Goal: Transaction & Acquisition: Purchase product/service

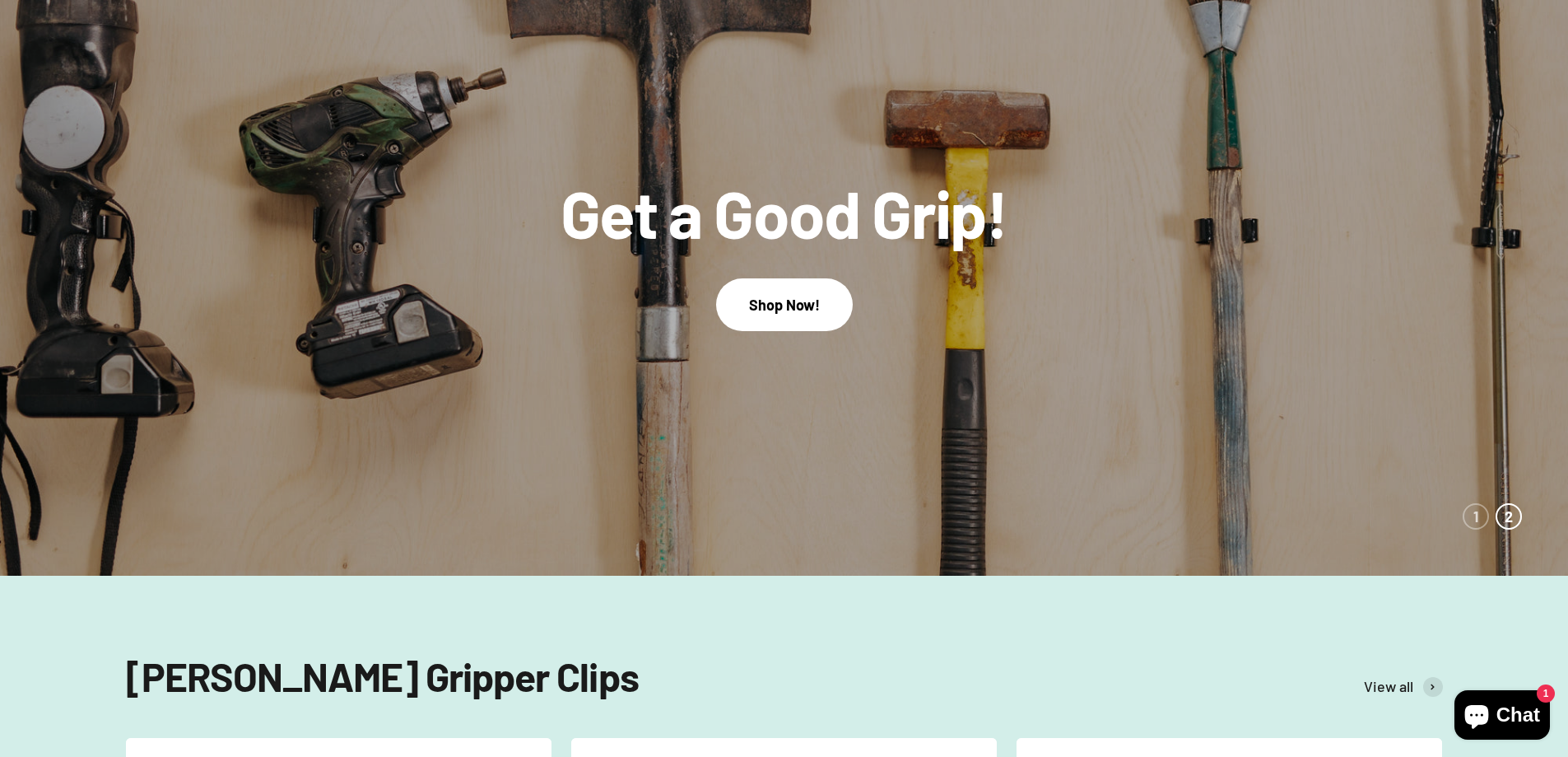
scroll to position [330, 0]
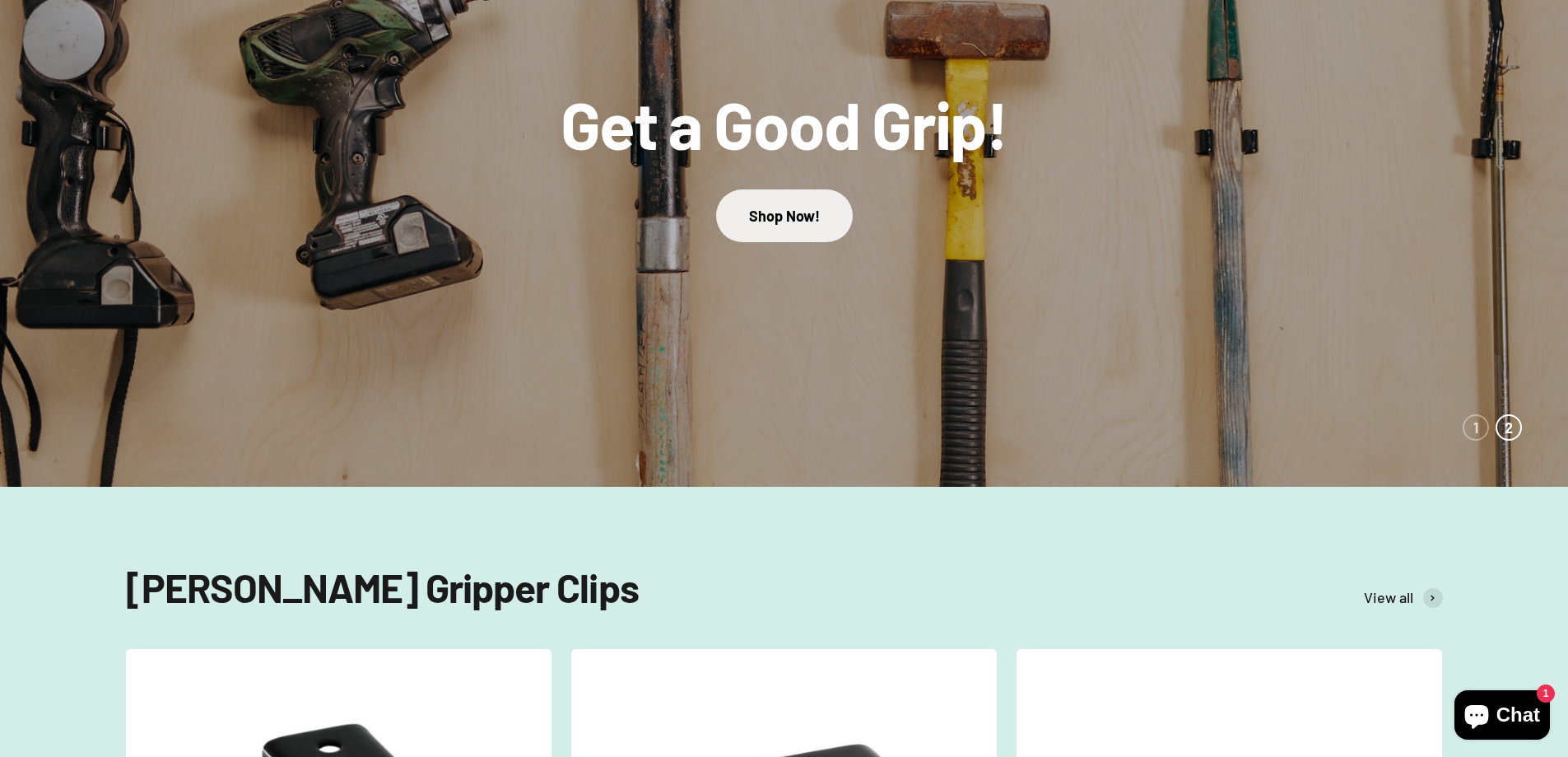
click at [779, 227] on link "Shop Now!" at bounding box center [784, 215] width 136 height 52
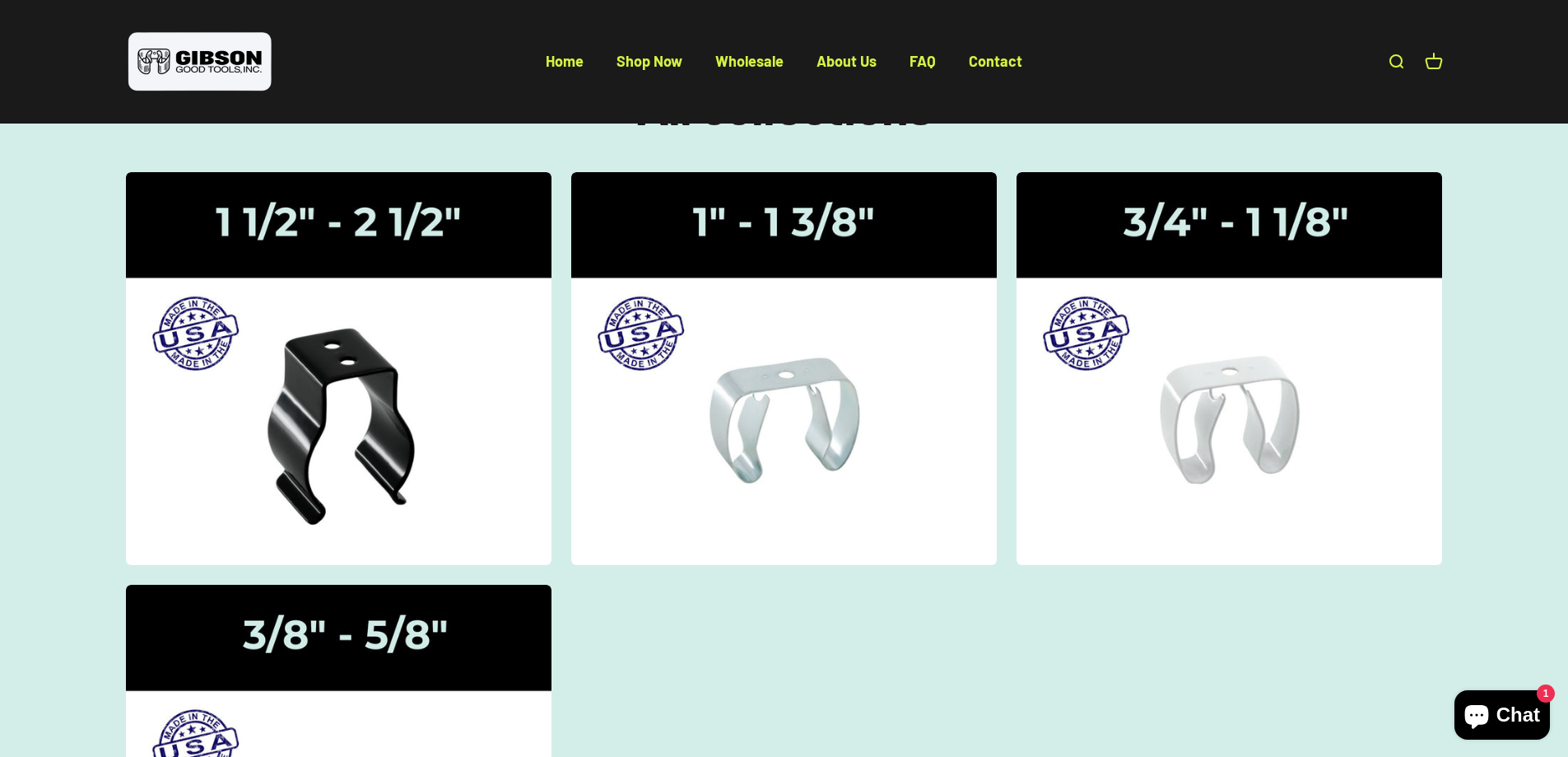
scroll to position [165, 0]
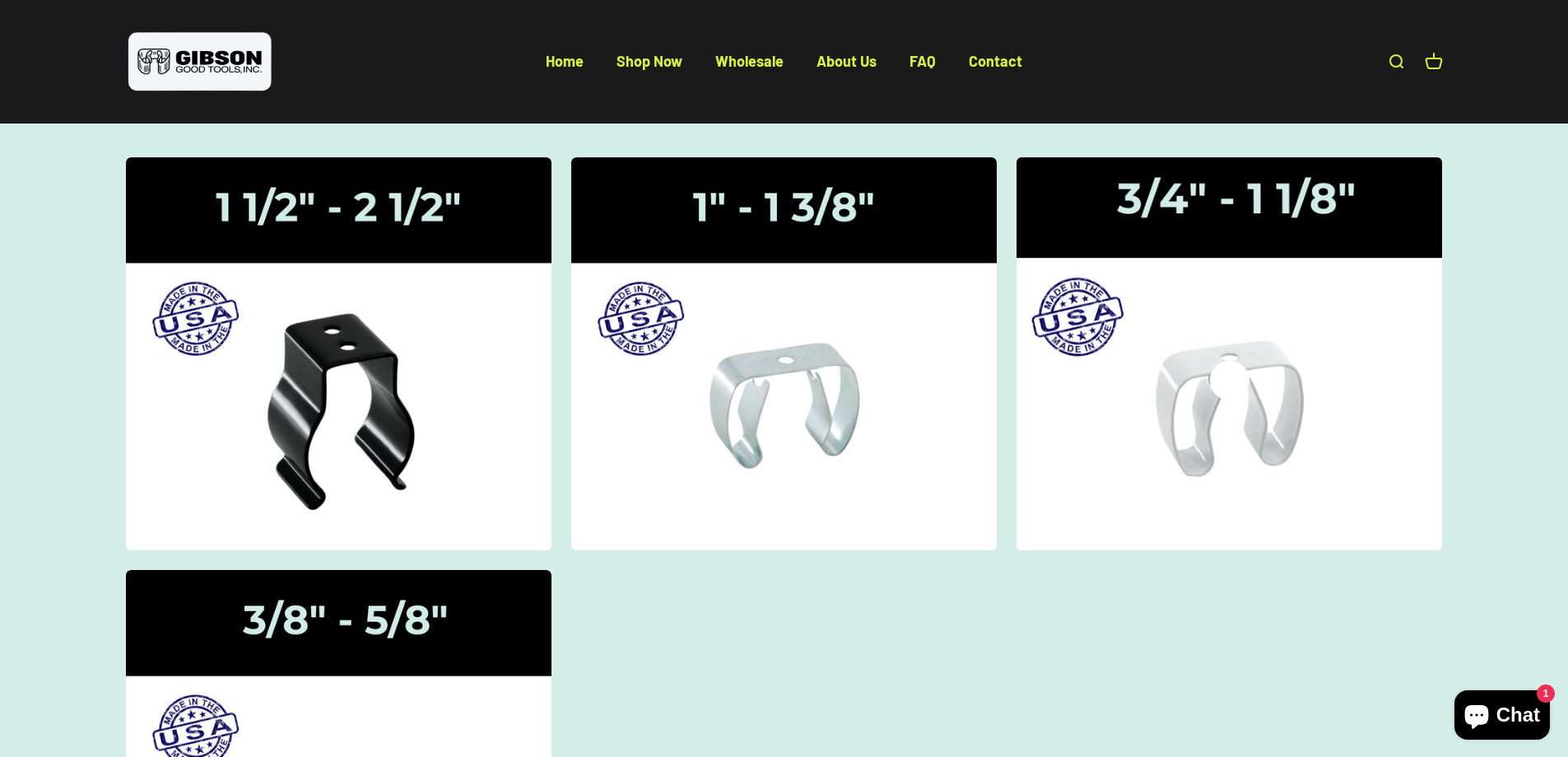
click at [1293, 342] on img at bounding box center [1229, 353] width 451 height 417
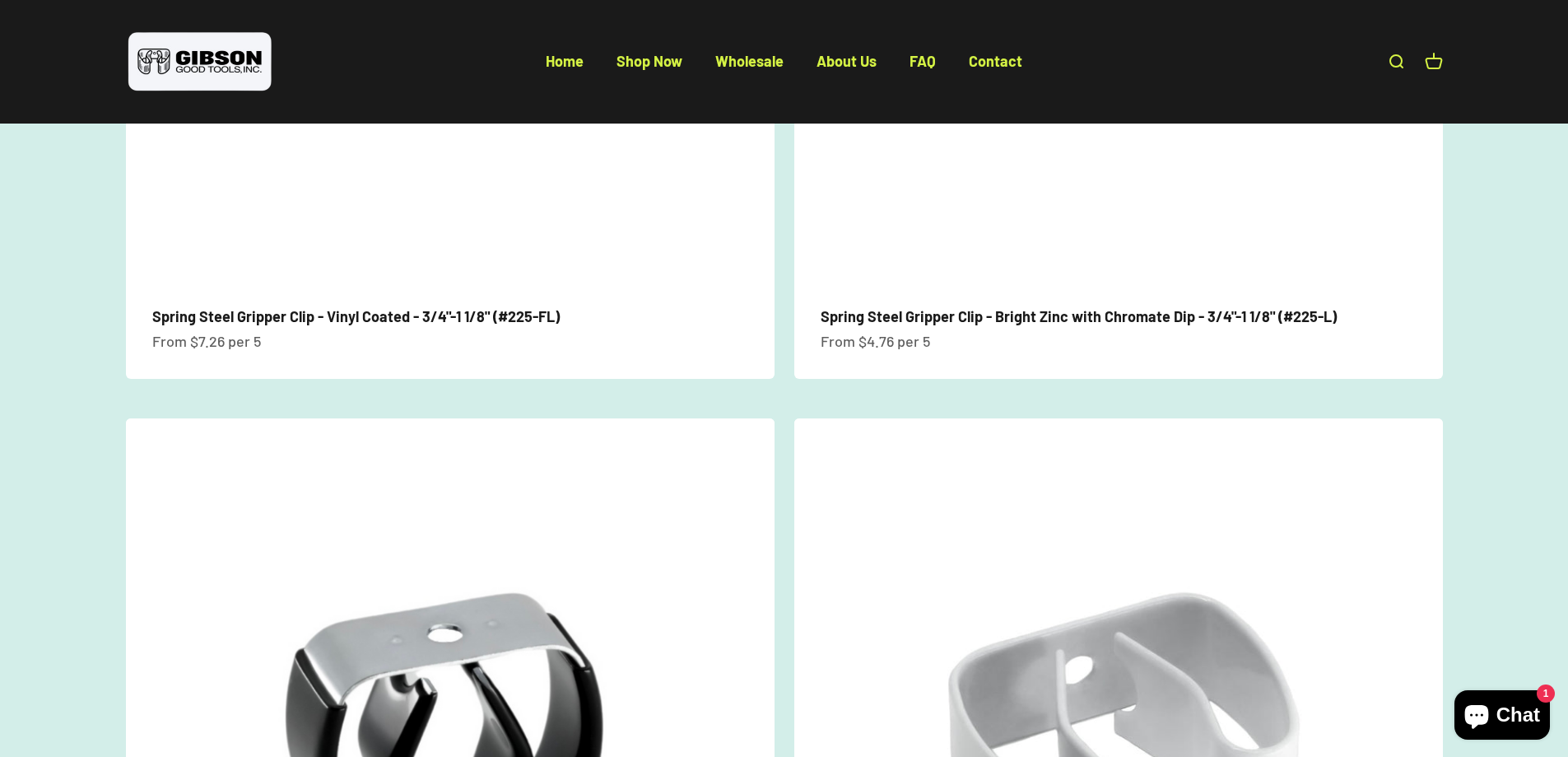
scroll to position [576, 0]
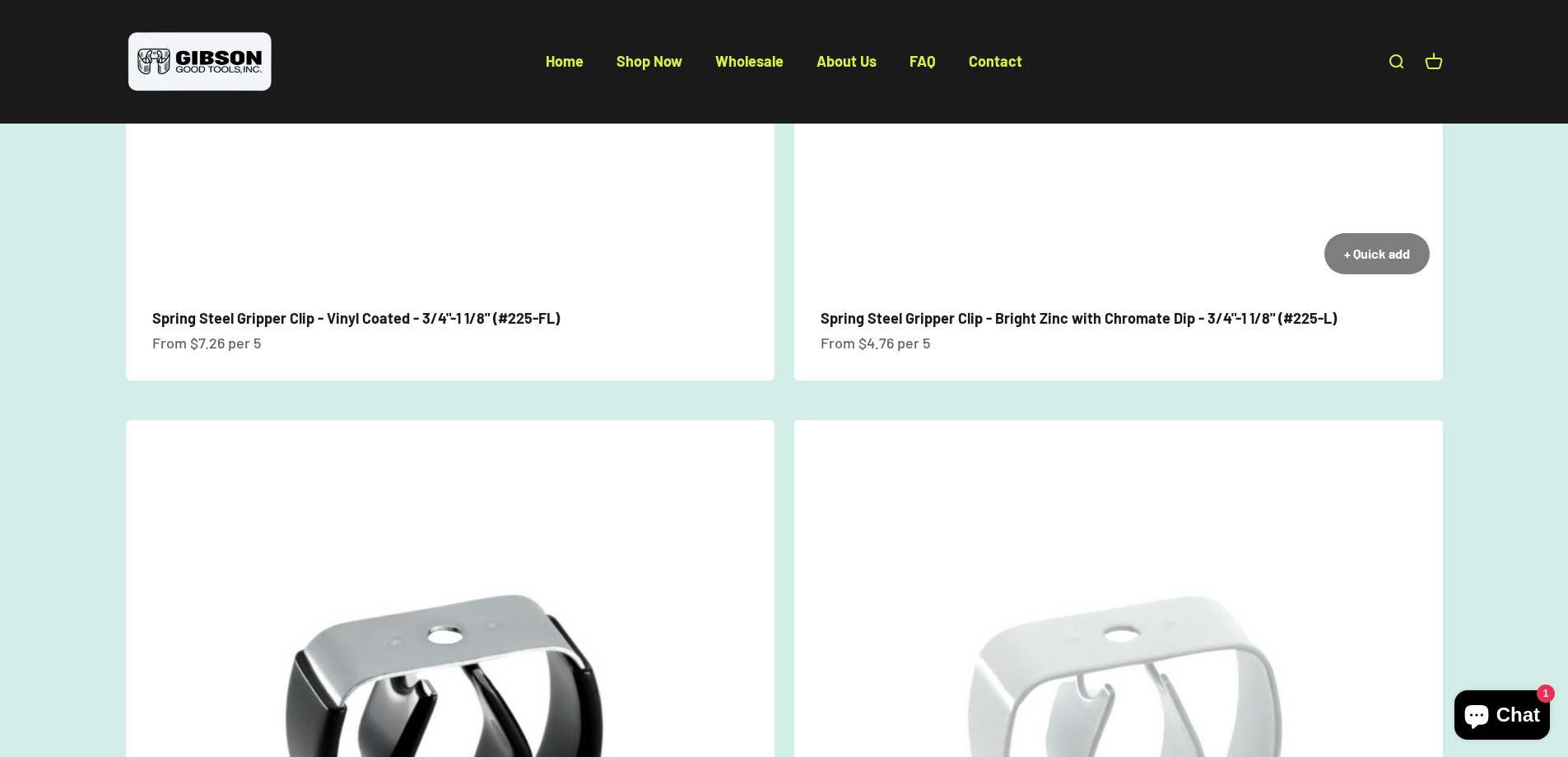
click at [1302, 315] on link "Spring Steel Gripper Clip - Bright Zinc with Chromate Dip - 3/4"-1 1/8" (#225-L)" at bounding box center [1078, 317] width 516 height 18
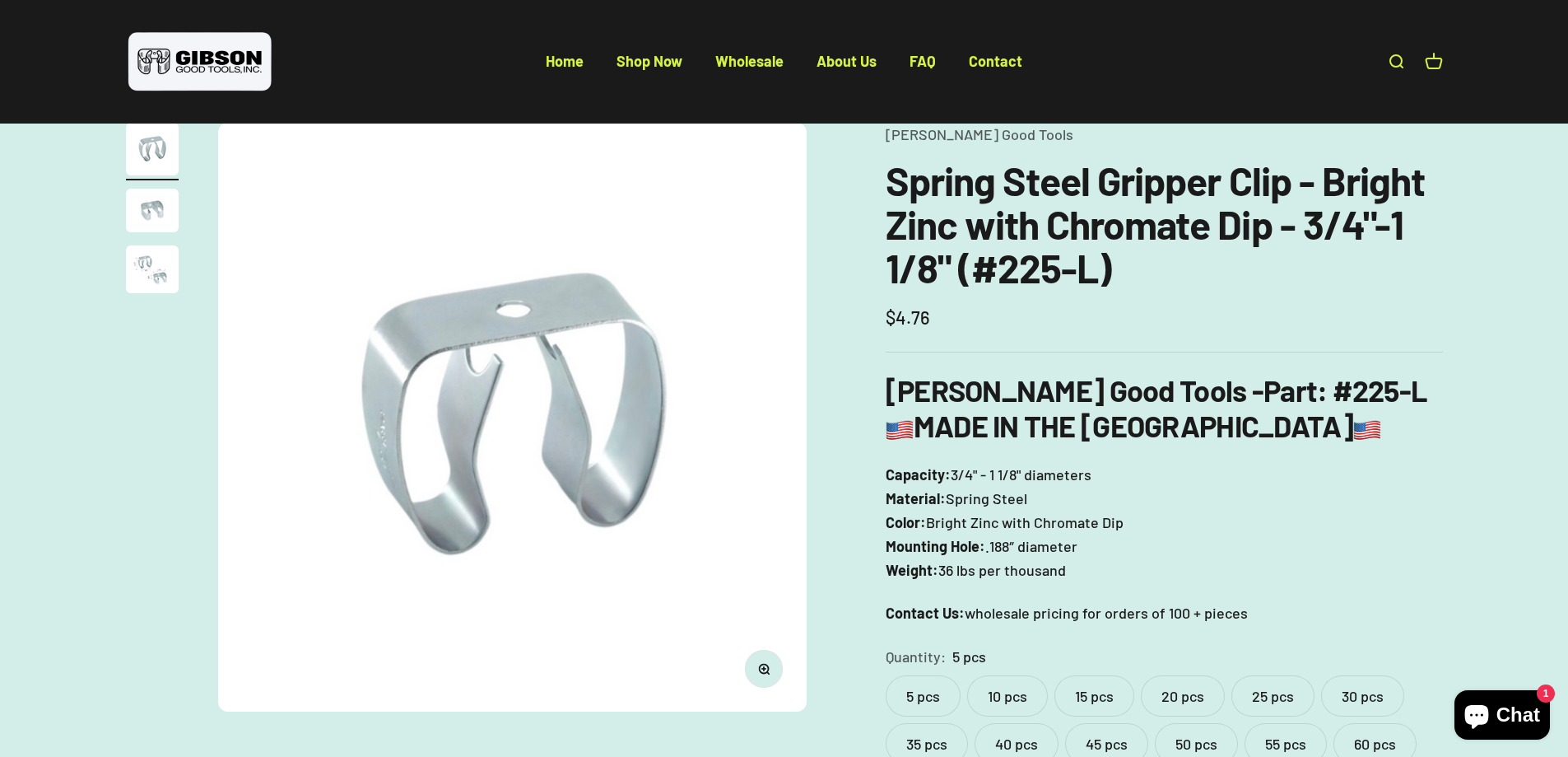
scroll to position [82, 0]
